Goal: Navigation & Orientation: Find specific page/section

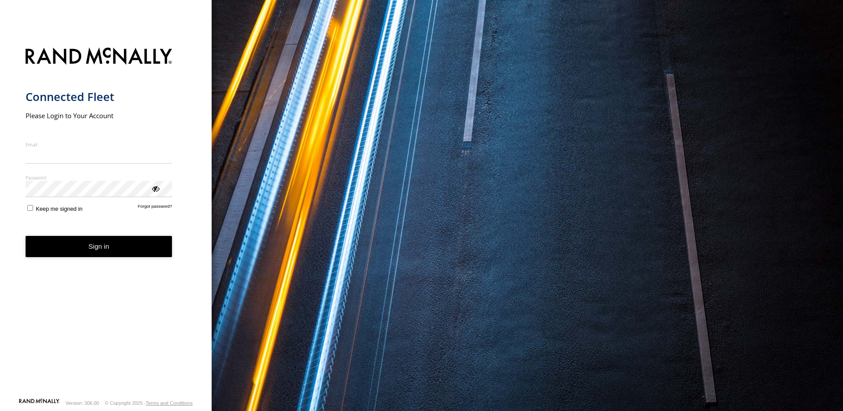
type input "**********"
click at [137, 251] on button "Sign in" at bounding box center [99, 247] width 147 height 22
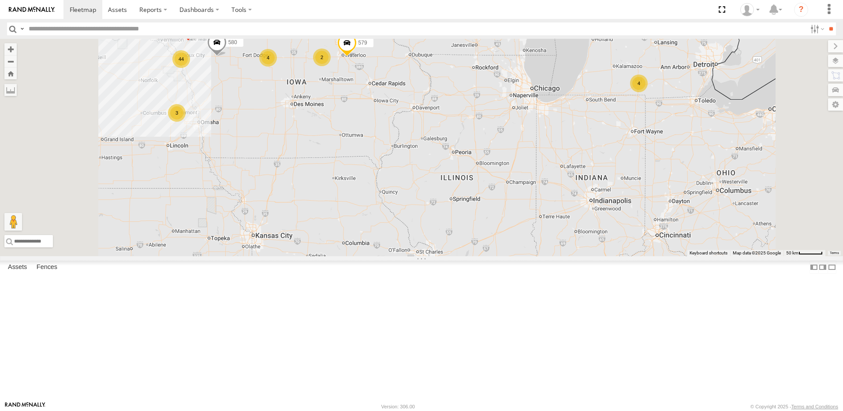
click at [277, 67] on div "4" at bounding box center [268, 58] width 18 height 18
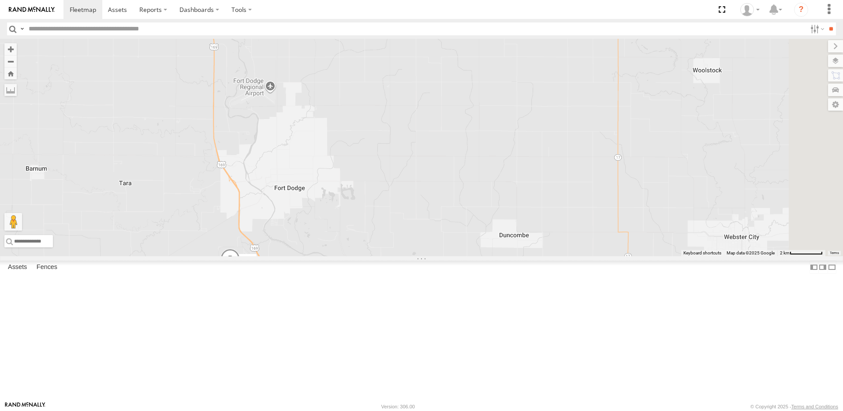
click at [621, 36] on div "3" at bounding box center [613, 28] width 18 height 18
